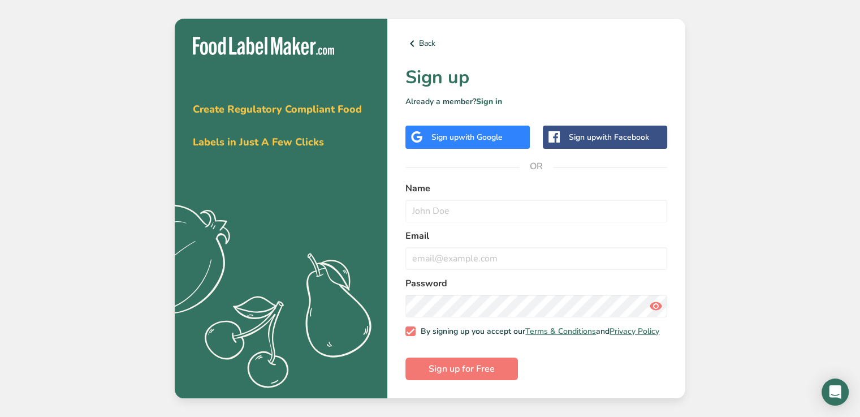
click at [447, 139] on div "Sign up with Google" at bounding box center [467, 137] width 71 height 12
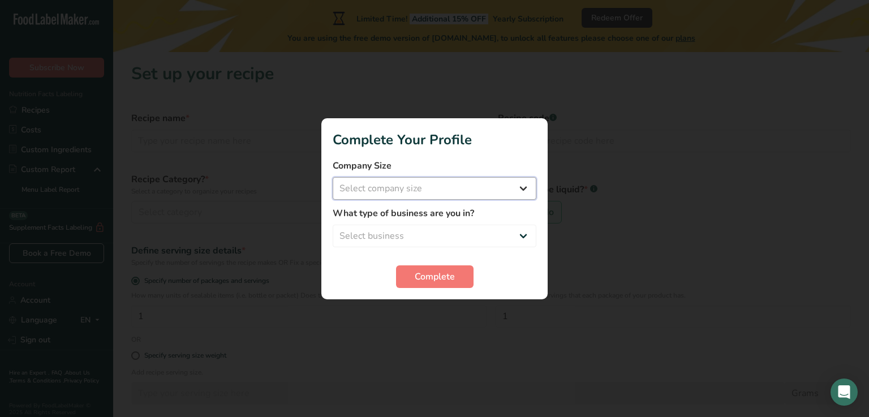
click at [518, 189] on select "Select company size Fewer than 10 Employees 10 to 50 Employees 51 to 500 Employ…" at bounding box center [435, 188] width 204 height 23
select select "1"
click at [333, 177] on select "Select company size Fewer than 10 Employees 10 to 50 Employees 51 to 500 Employ…" at bounding box center [435, 188] width 204 height 23
click at [483, 240] on select "Select business Packaged Food Manufacturer Restaurant & Cafe Bakery Meal Plans …" at bounding box center [435, 236] width 204 height 23
select select "3"
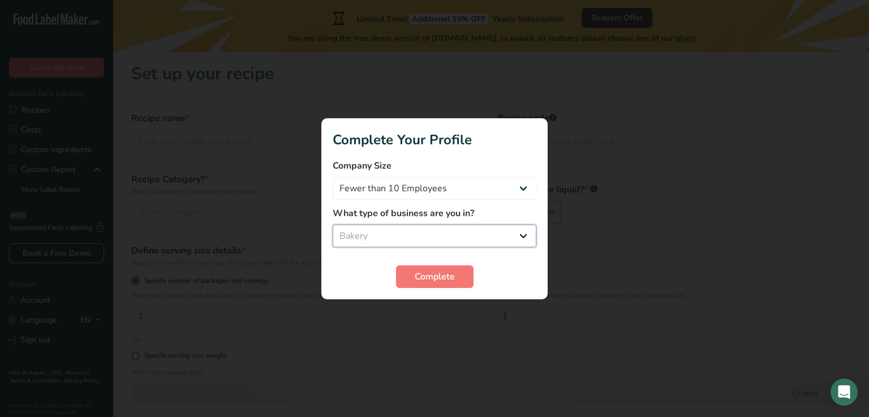
click at [333, 225] on select "Select business Packaged Food Manufacturer Restaurant & Cafe Bakery Meal Plans …" at bounding box center [435, 236] width 204 height 23
click at [422, 277] on span "Complete" at bounding box center [435, 277] width 40 height 14
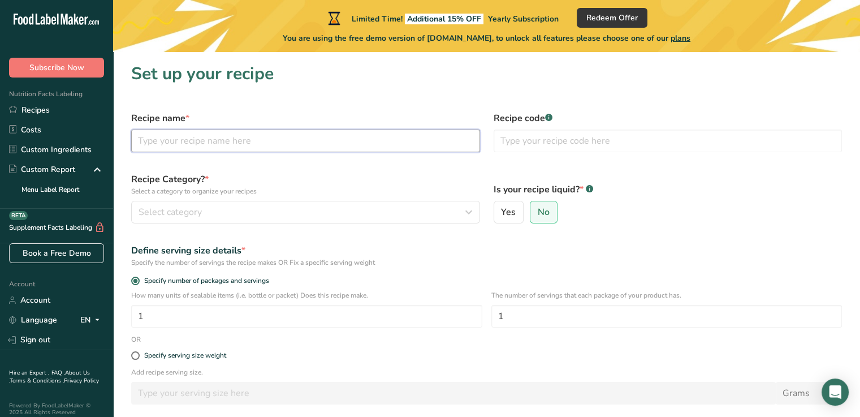
click at [162, 140] on input "text" at bounding box center [305, 141] width 349 height 23
type input "k"
type input "Kettle Bread"
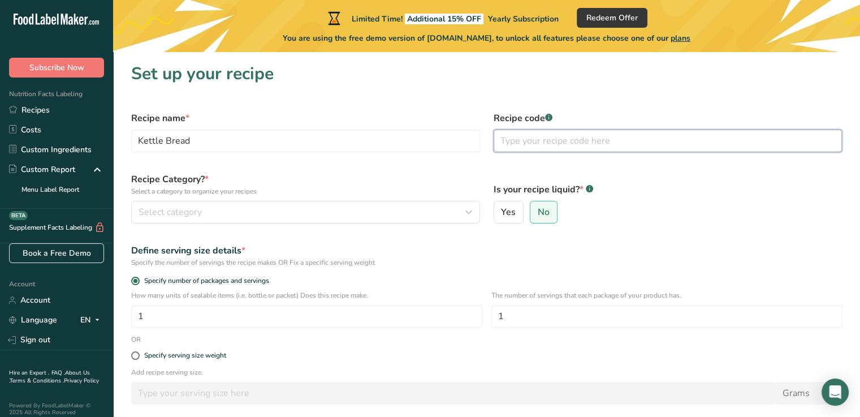
click at [524, 146] on input "text" at bounding box center [668, 141] width 349 height 23
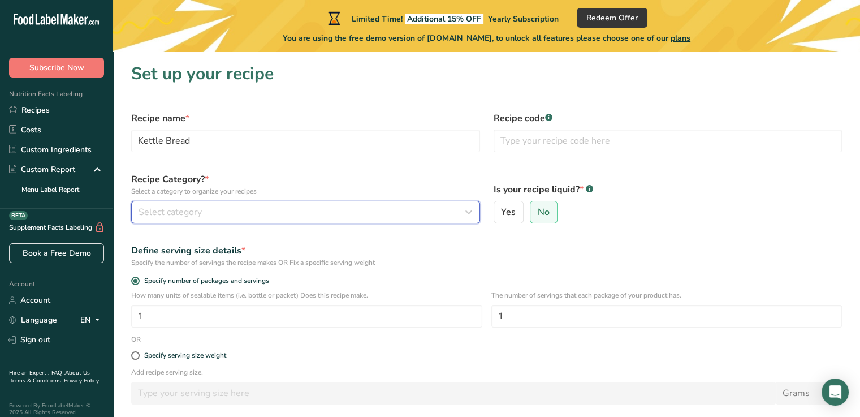
click at [232, 217] on div "Select category" at bounding box center [302, 212] width 327 height 14
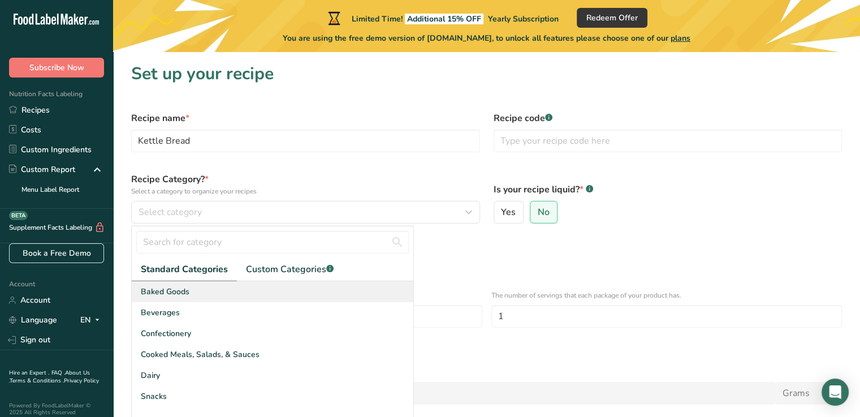
click at [188, 294] on span "Baked Goods" at bounding box center [165, 292] width 49 height 12
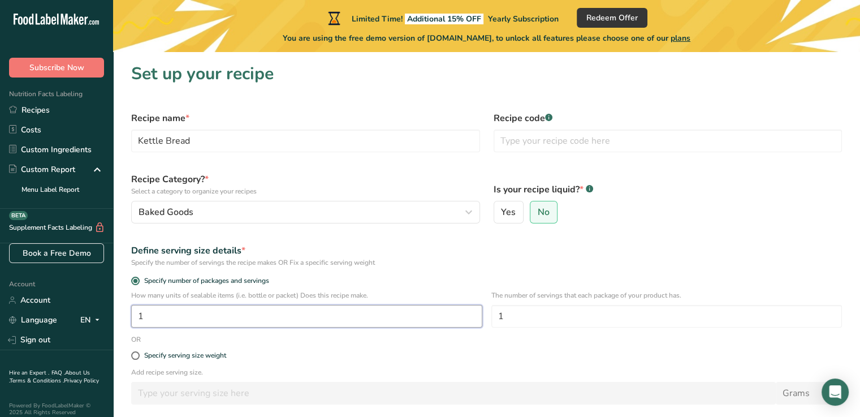
click at [270, 316] on input "1" at bounding box center [306, 316] width 351 height 23
click at [519, 323] on input "1" at bounding box center [666, 316] width 351 height 23
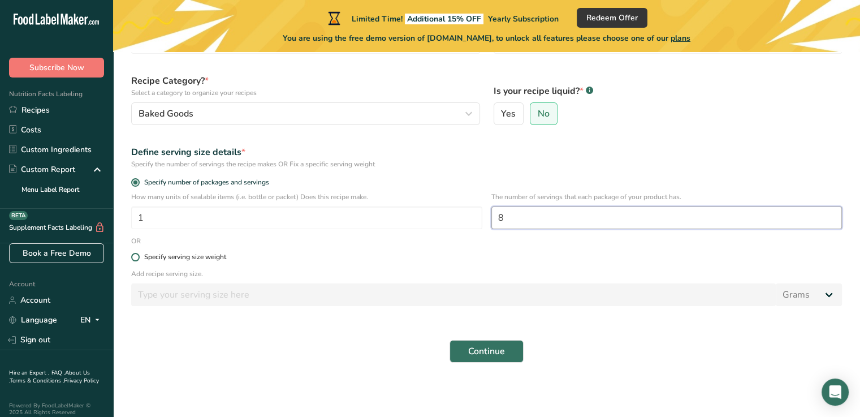
type input "8"
click at [134, 257] on span at bounding box center [135, 257] width 8 height 8
click at [134, 257] on input "Specify serving size weight" at bounding box center [134, 256] width 7 height 7
radio input "true"
radio input "false"
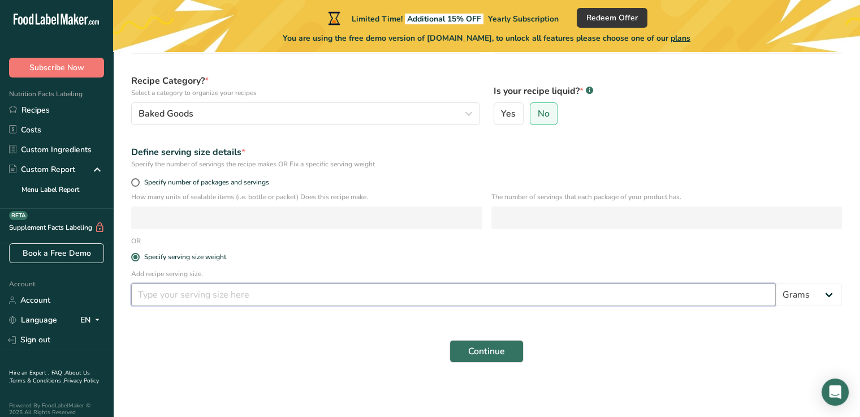
click at [141, 294] on input "number" at bounding box center [453, 294] width 645 height 23
type input "200"
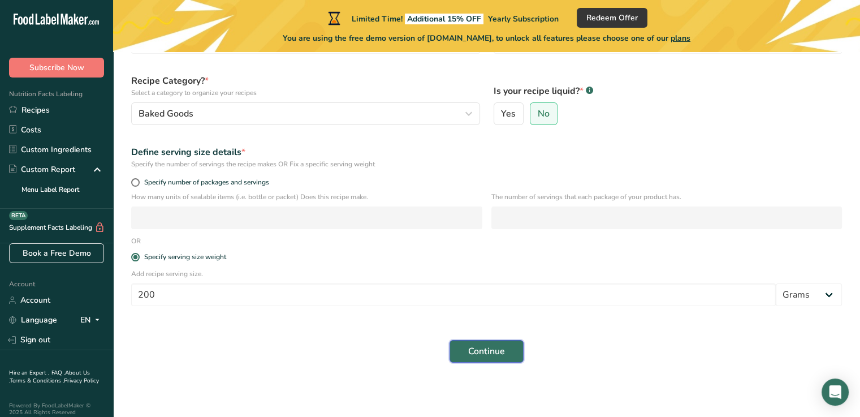
click at [463, 355] on button "Continue" at bounding box center [487, 351] width 74 height 23
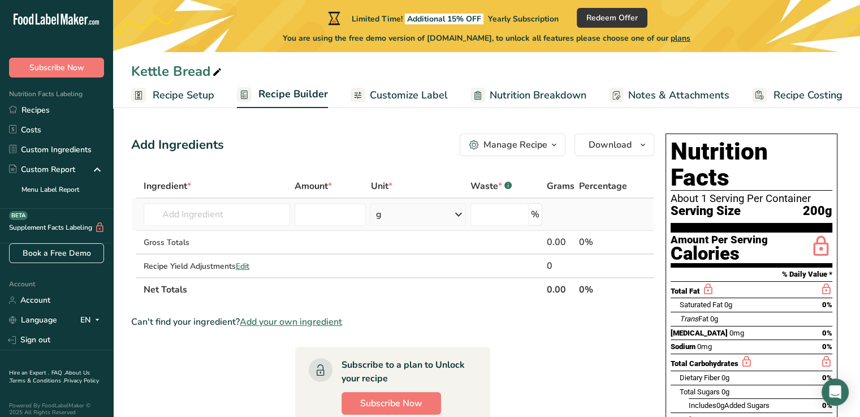
click at [455, 212] on icon at bounding box center [459, 214] width 14 height 20
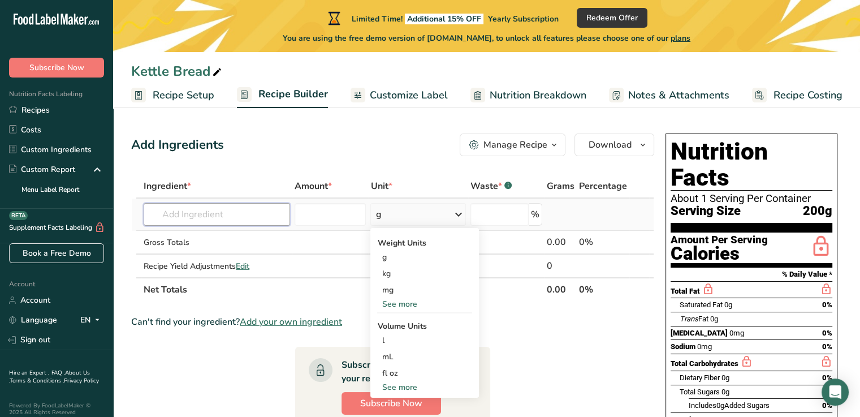
click at [196, 215] on input "text" at bounding box center [217, 214] width 146 height 23
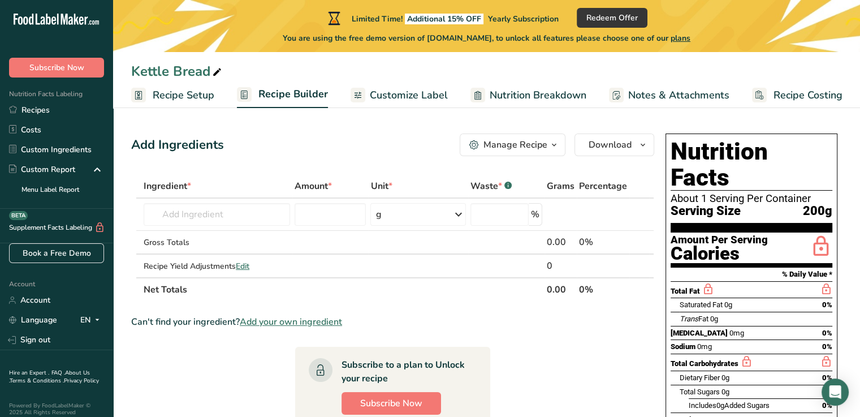
click at [149, 102] on link "Recipe Setup" at bounding box center [172, 95] width 83 height 25
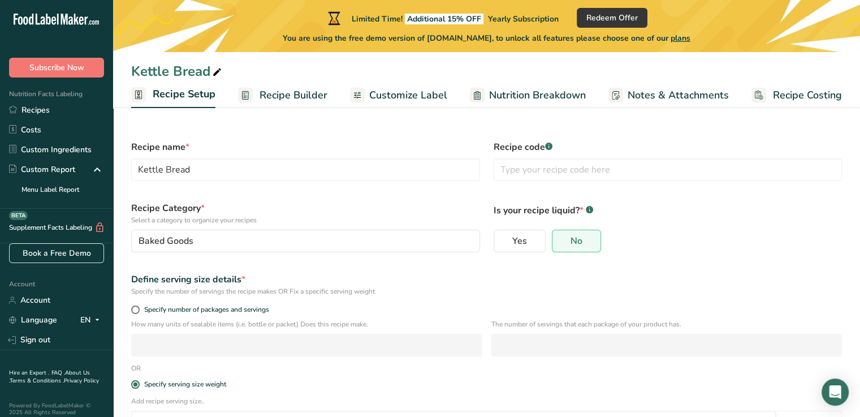
scroll to position [82, 0]
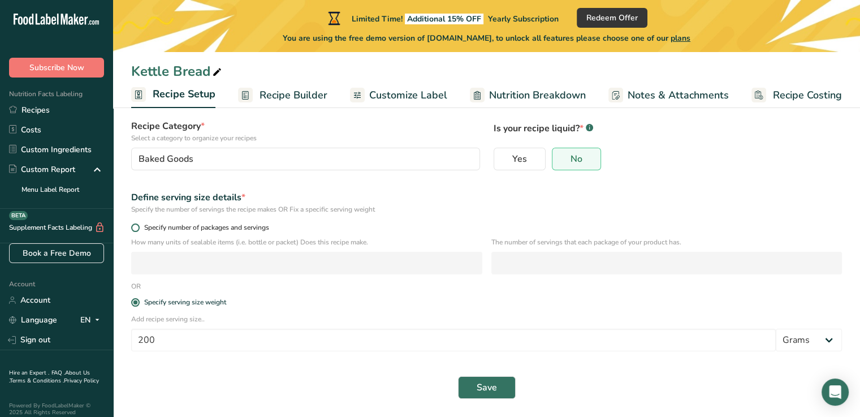
click at [135, 225] on span at bounding box center [135, 227] width 8 height 8
click at [135, 225] on input "Specify number of packages and servings" at bounding box center [134, 227] width 7 height 7
radio input "true"
radio input "false"
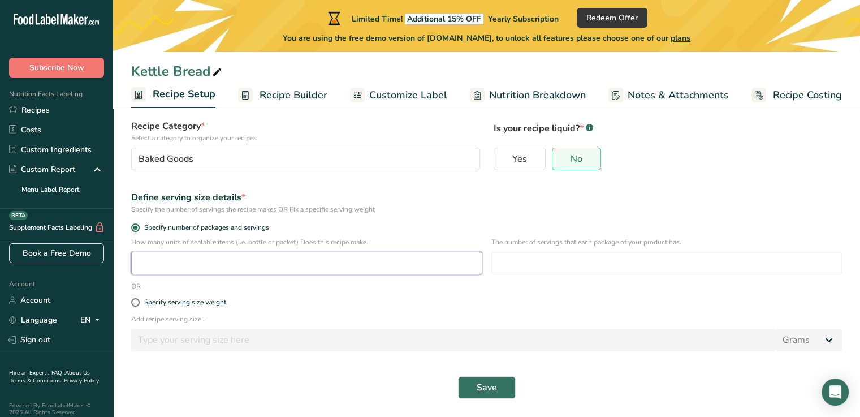
click at [153, 268] on input "number" at bounding box center [306, 263] width 351 height 23
type input "1"
click at [510, 263] on input "number" at bounding box center [666, 263] width 351 height 23
type input "8"
click at [475, 392] on button "Save" at bounding box center [487, 387] width 58 height 23
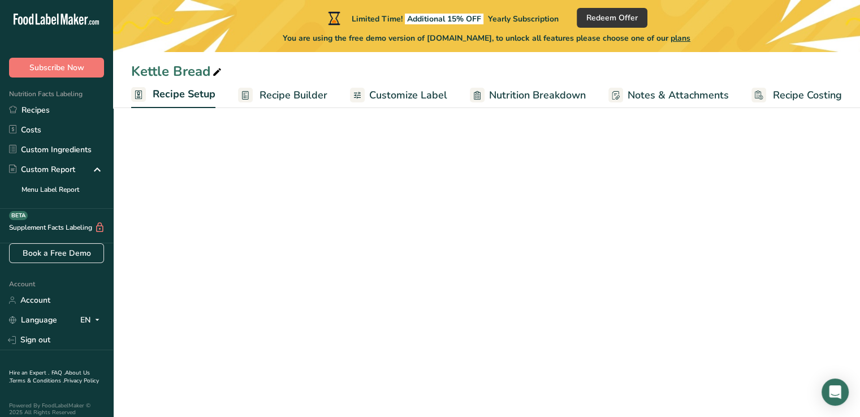
scroll to position [82, 0]
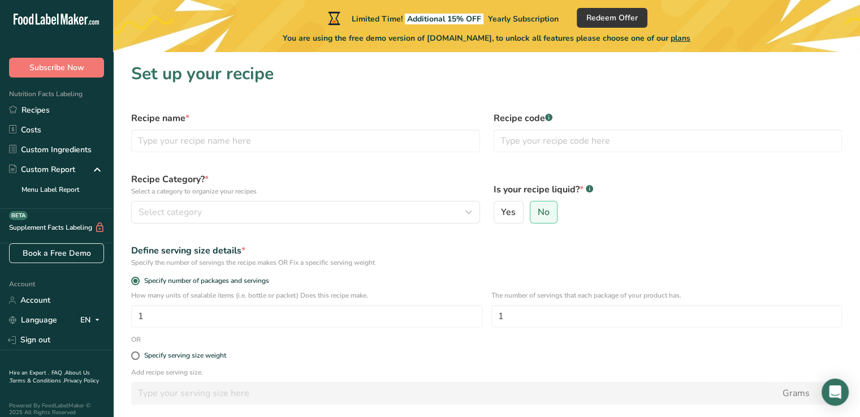
scroll to position [98, 0]
